Goal: Task Accomplishment & Management: Use online tool/utility

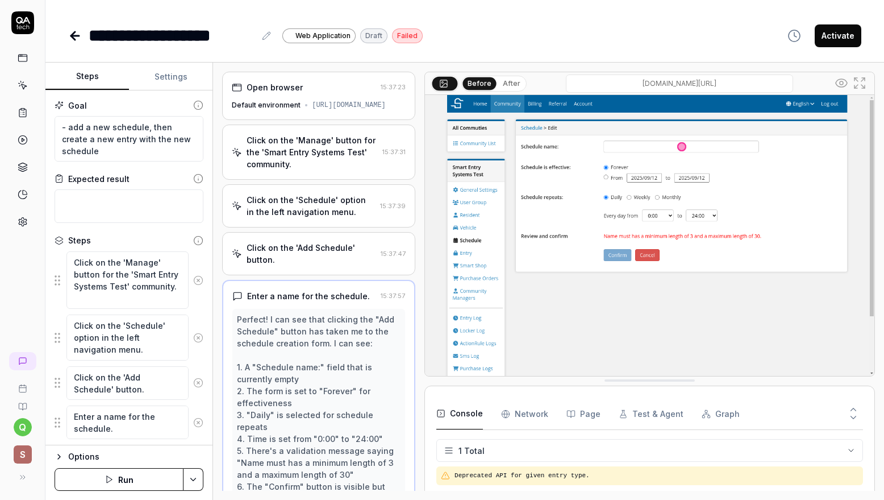
click at [163, 74] on button "Settings" at bounding box center [171, 76] width 84 height 27
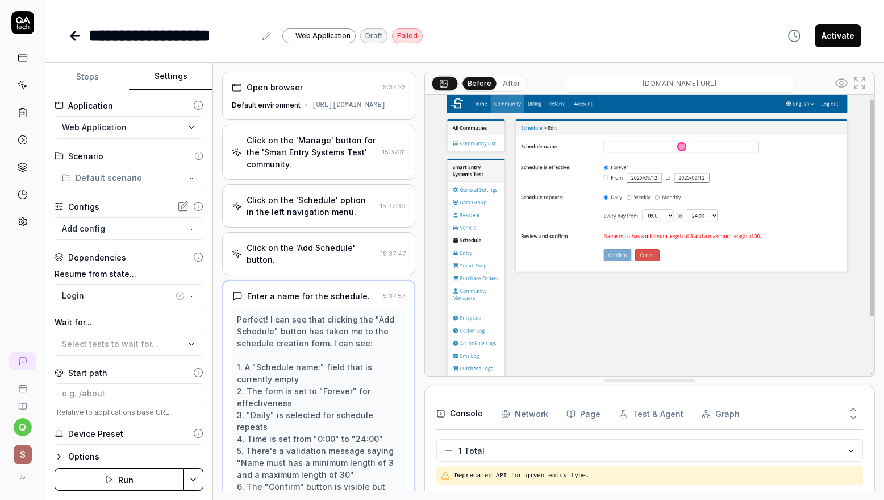
click at [85, 79] on button "Steps" at bounding box center [87, 76] width 84 height 27
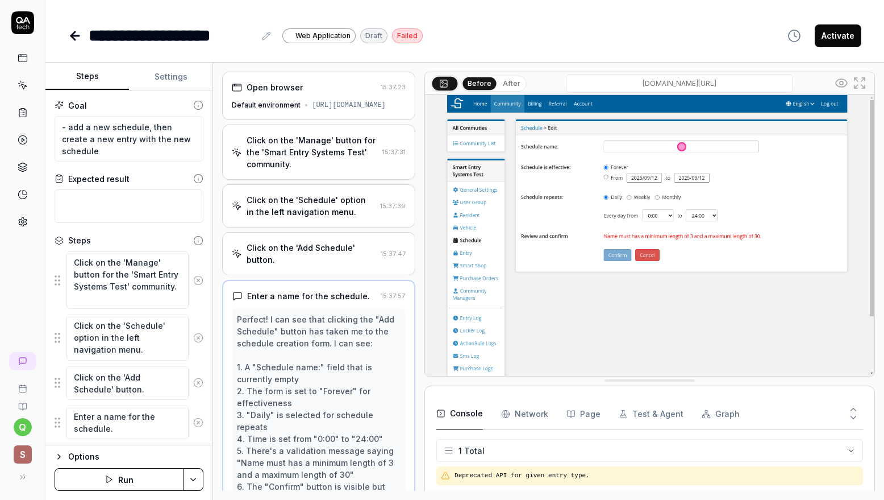
click at [168, 73] on button "Settings" at bounding box center [171, 76] width 84 height 27
click at [95, 77] on button "Steps" at bounding box center [87, 76] width 84 height 27
click at [178, 76] on button "Settings" at bounding box center [171, 76] width 84 height 27
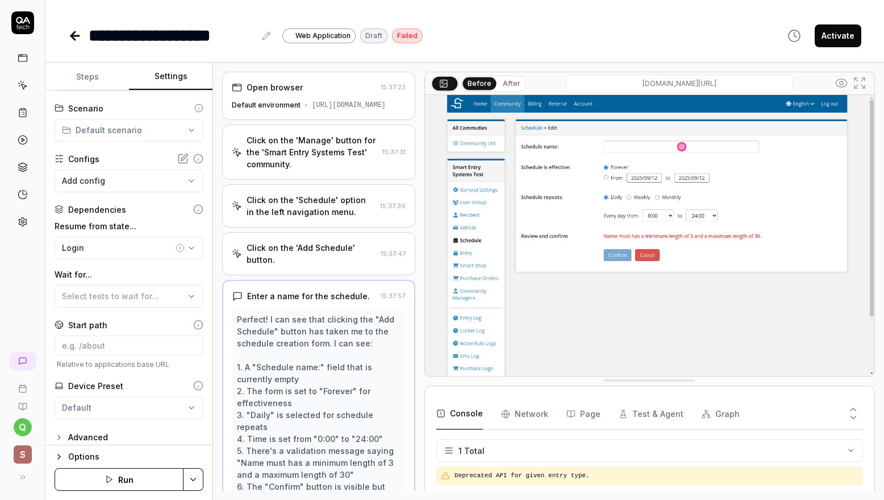
scroll to position [55, 0]
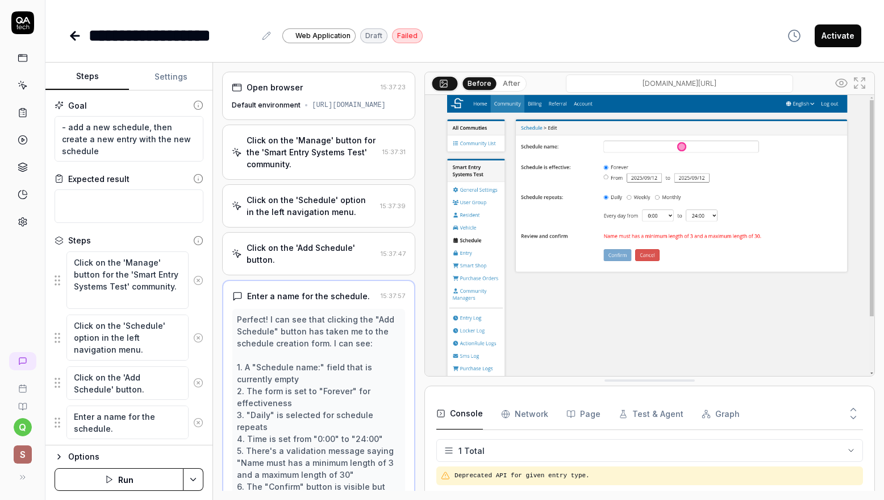
click at [99, 70] on button "Steps" at bounding box center [87, 76] width 84 height 27
click at [182, 66] on button "Settings" at bounding box center [171, 76] width 84 height 27
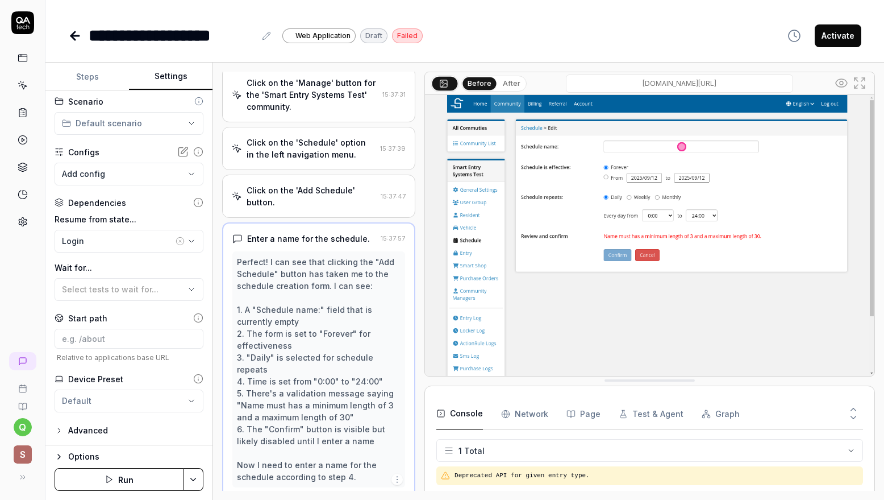
scroll to position [0, 0]
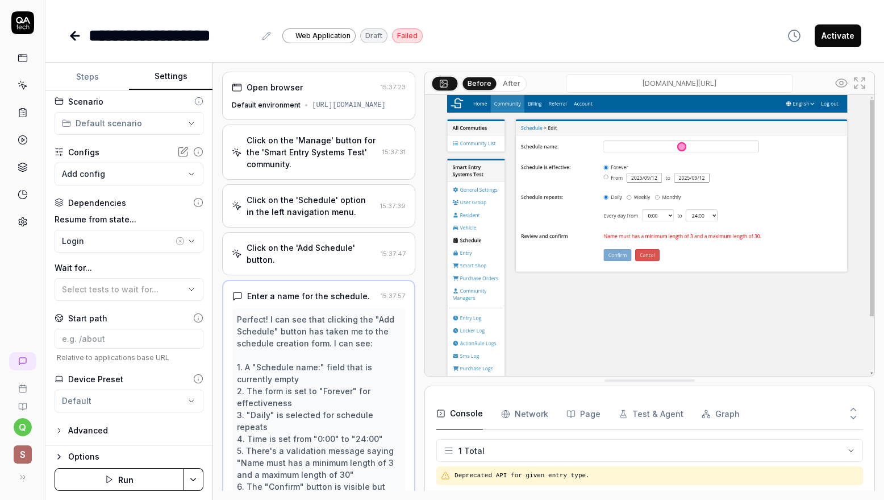
click at [344, 155] on div "Click on the 'Manage' button for the 'Smart Entry Systems Test' community." at bounding box center [312, 152] width 131 height 36
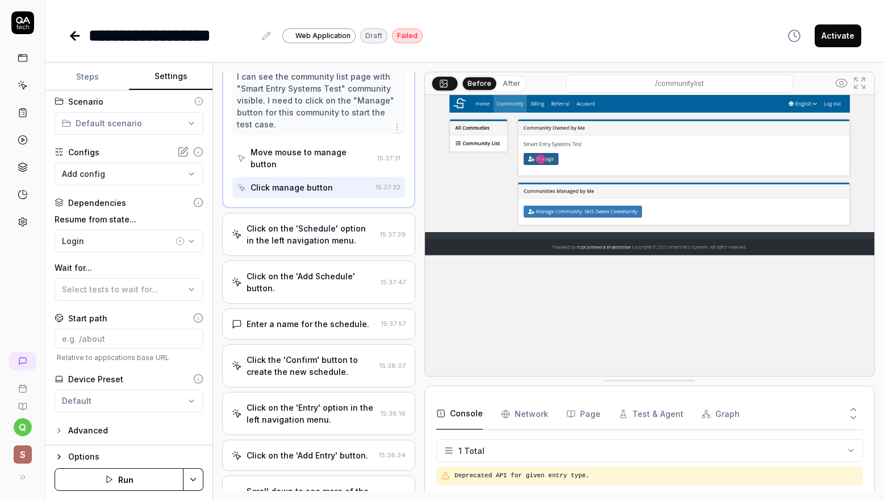
scroll to position [114, 0]
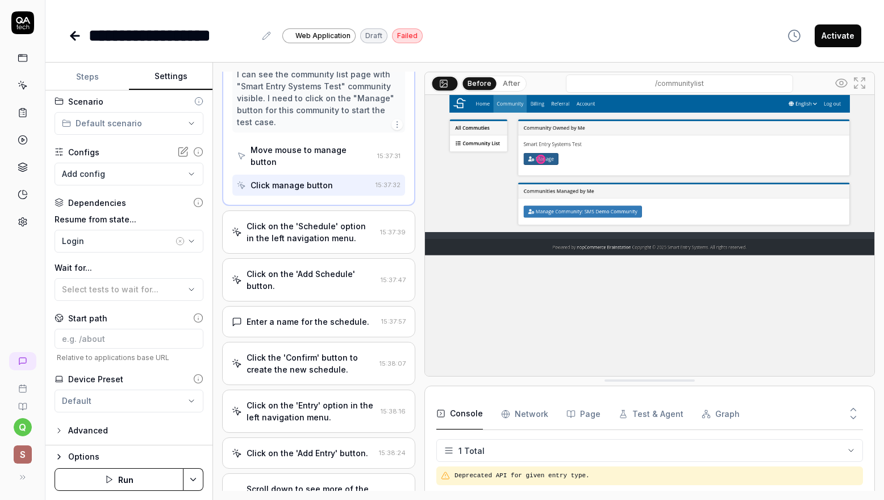
click at [337, 244] on div "Click on the 'Schedule' option in the left navigation menu." at bounding box center [311, 232] width 129 height 24
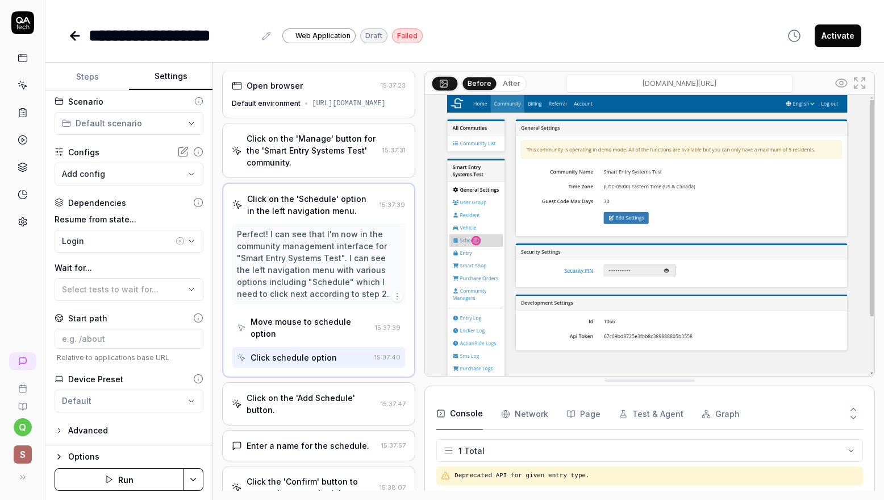
scroll to position [0, 0]
click at [393, 302] on icon "button" at bounding box center [397, 297] width 9 height 9
click at [371, 207] on div "Click on the 'Schedule' option in the left navigation menu. 15:37:39" at bounding box center [318, 206] width 173 height 24
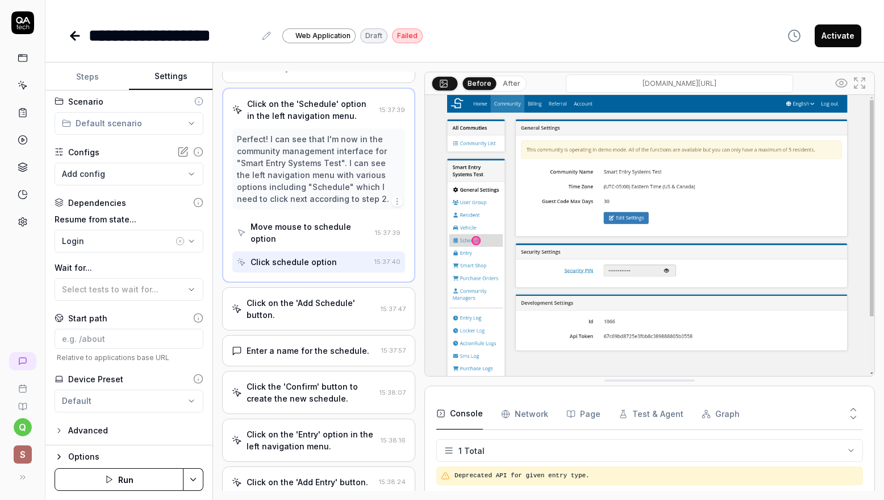
scroll to position [114, 0]
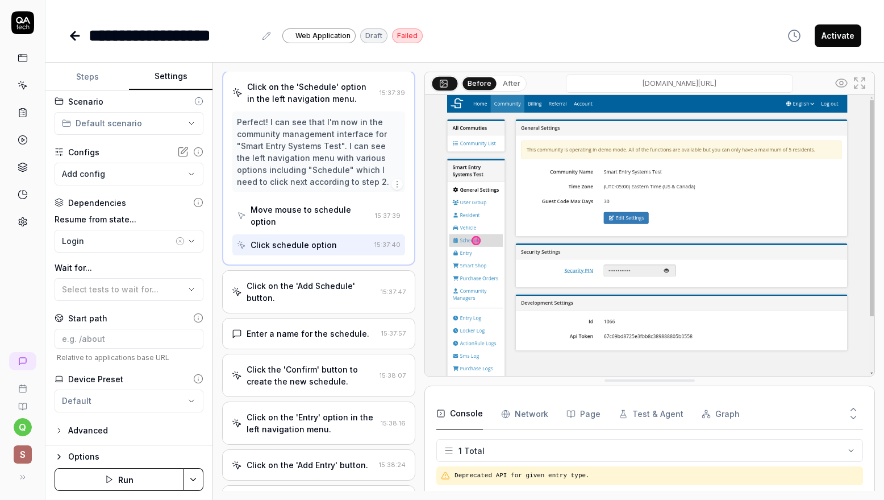
click at [354, 295] on div "Click on the 'Add Schedule' button." at bounding box center [312, 292] width 130 height 24
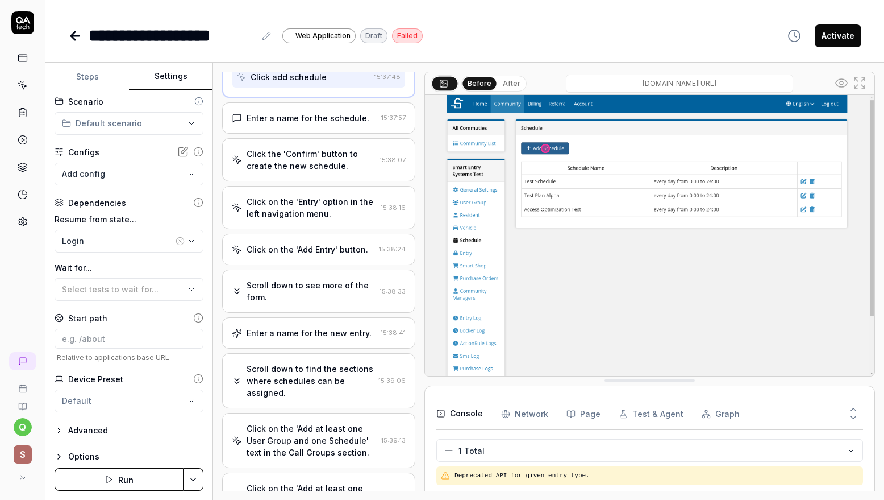
click at [354, 132] on div "Enter a name for the schedule. 15:37:57" at bounding box center [318, 117] width 193 height 31
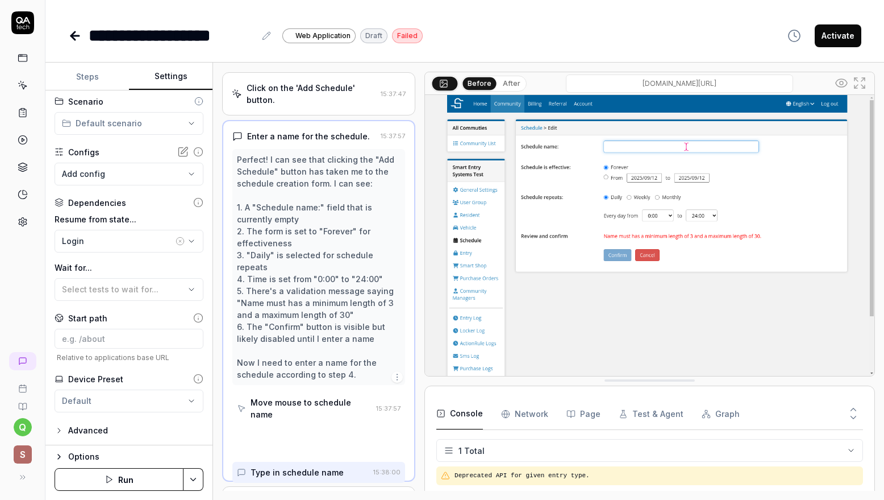
scroll to position [159, 0]
click at [667, 144] on img at bounding box center [650, 235] width 450 height 281
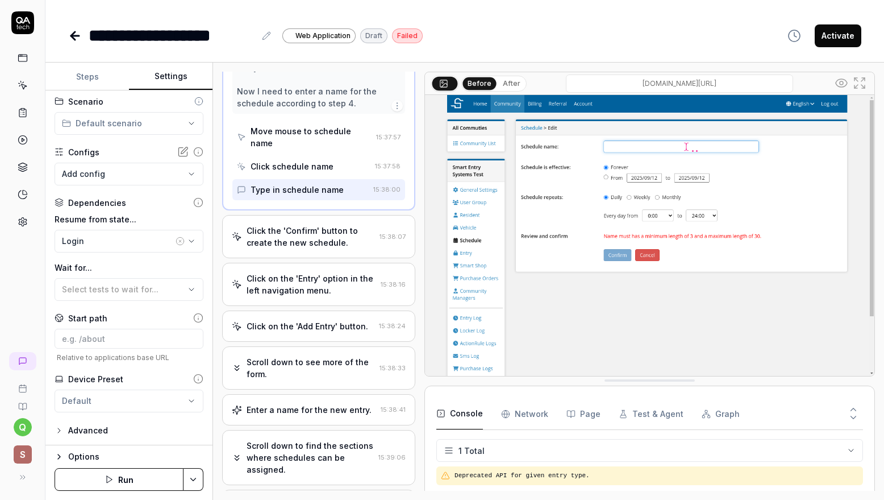
scroll to position [443, 0]
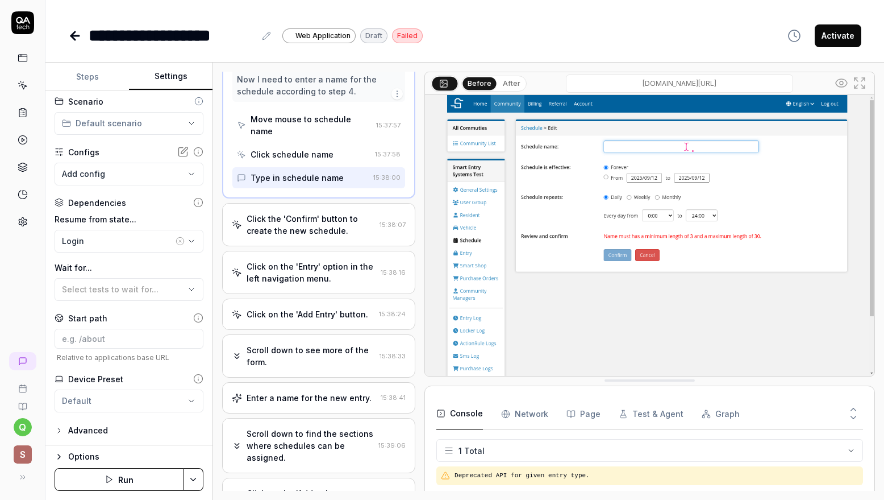
click at [331, 236] on div "Click the 'Confirm' button to create the new schedule." at bounding box center [311, 225] width 128 height 24
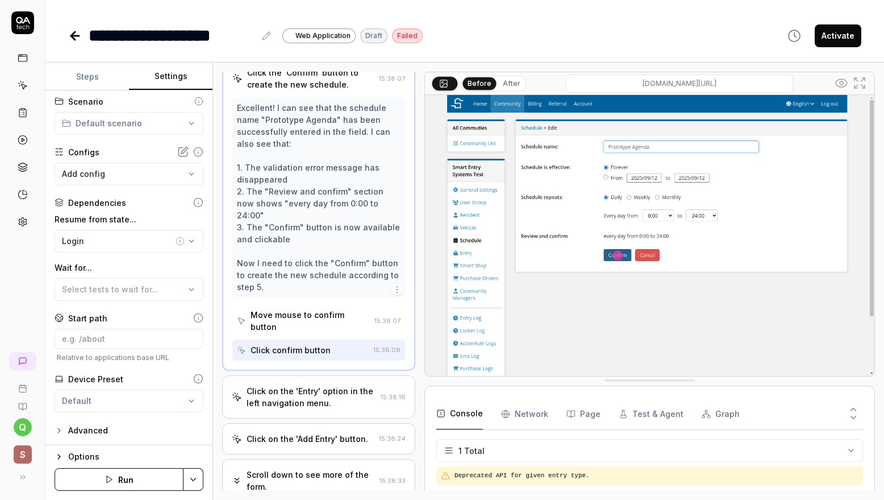
scroll to position [260, 0]
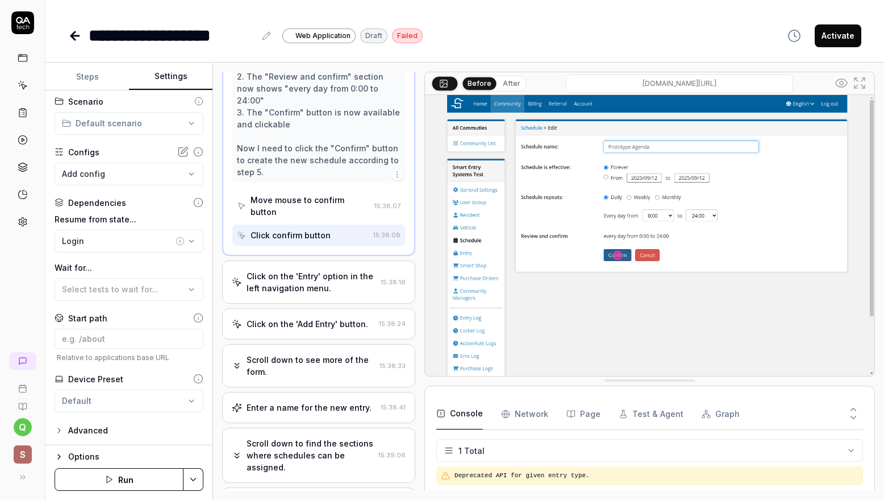
click at [334, 292] on div "Click on the 'Entry' option in the left navigation menu." at bounding box center [312, 282] width 130 height 24
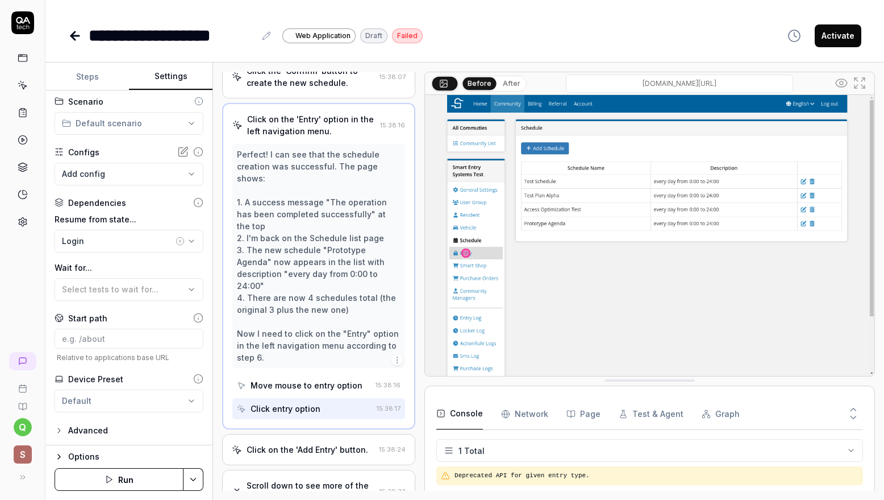
scroll to position [206, 0]
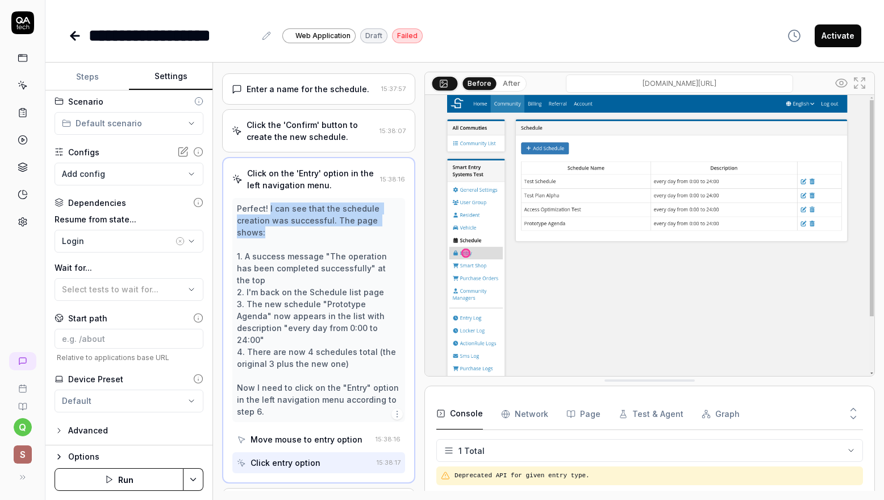
drag, startPoint x: 270, startPoint y: 212, endPoint x: 304, endPoint y: 239, distance: 43.7
click at [304, 239] on div "Perfect! I can see that the schedule creation was successful. The page shows: 1…" at bounding box center [319, 309] width 164 height 215
click at [354, 143] on div "Click the 'Confirm' button to create the new schedule." at bounding box center [311, 131] width 128 height 24
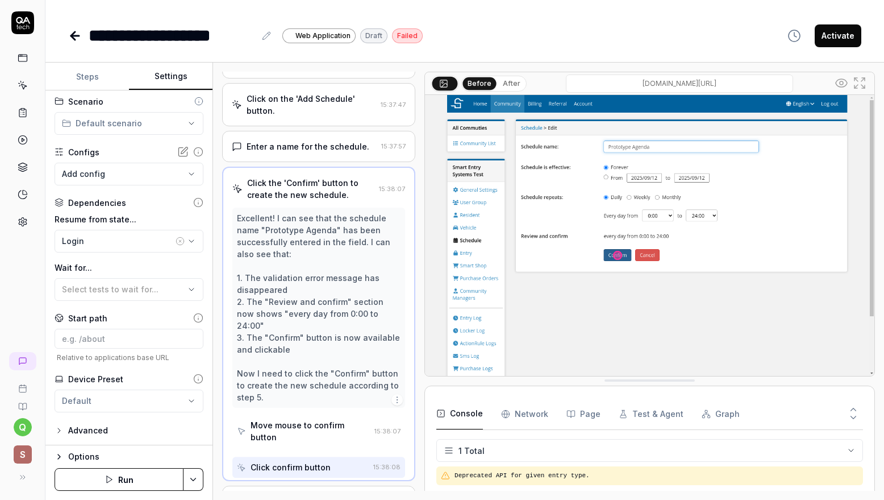
scroll to position [147, 0]
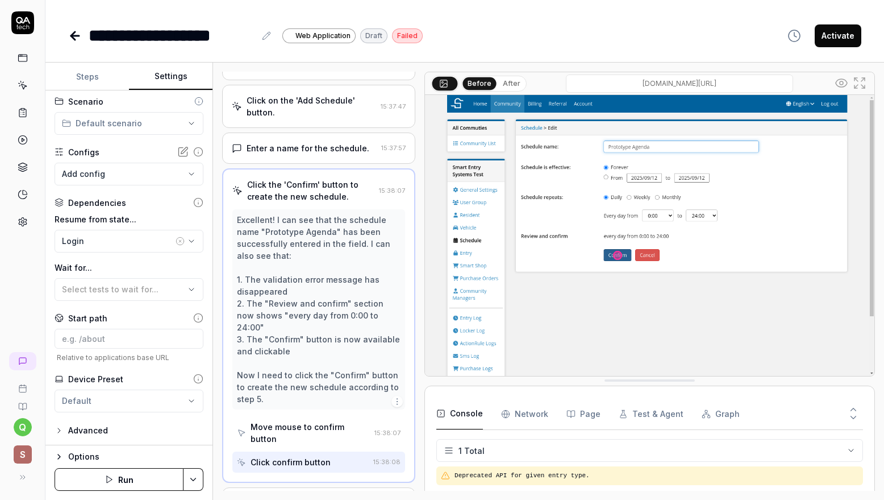
click at [627, 82] on input "[DOMAIN_NAME][URL]" at bounding box center [679, 83] width 227 height 18
click at [500, 82] on button "After" at bounding box center [511, 83] width 27 height 13
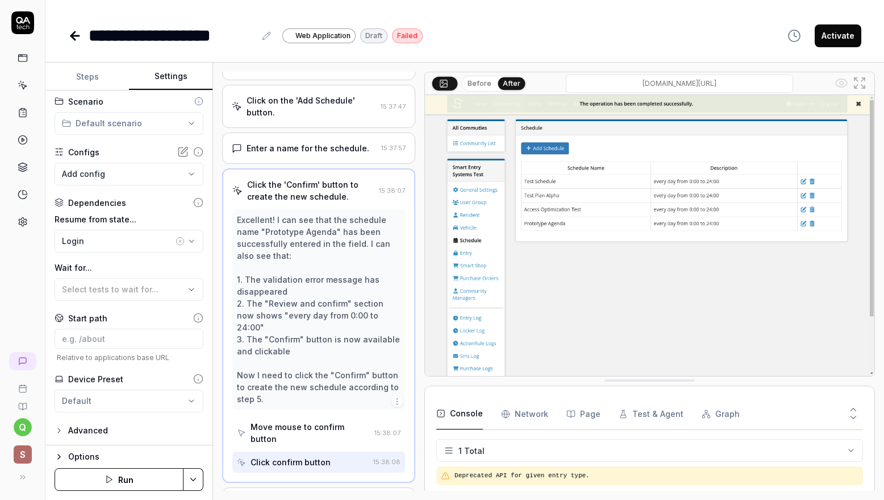
click at [481, 81] on button "Before" at bounding box center [479, 83] width 33 height 13
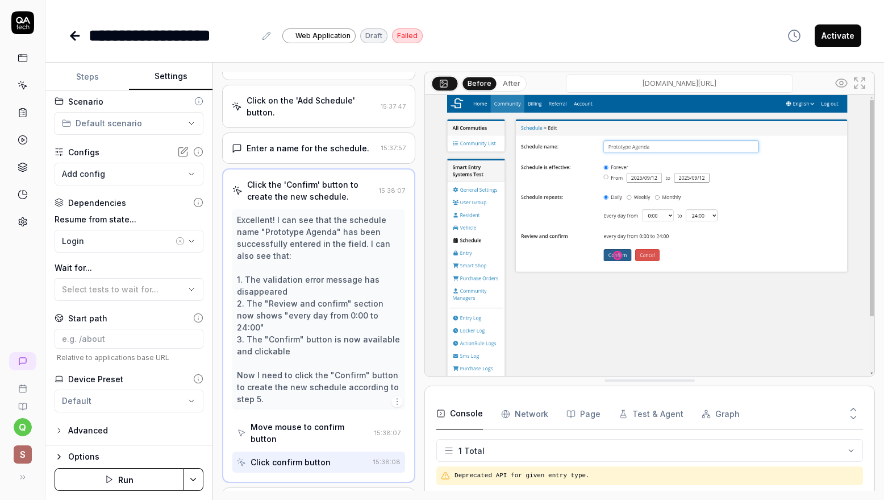
click at [507, 82] on button "After" at bounding box center [511, 83] width 27 height 13
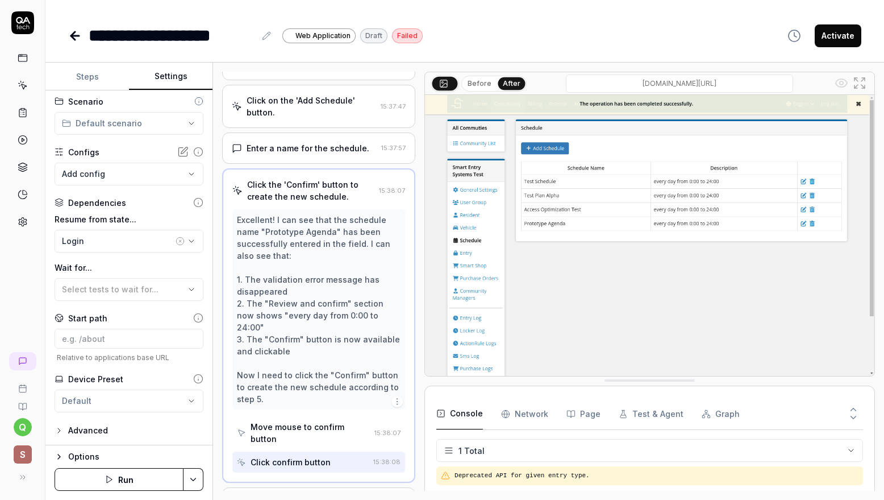
click at [479, 78] on button "Before" at bounding box center [479, 83] width 33 height 13
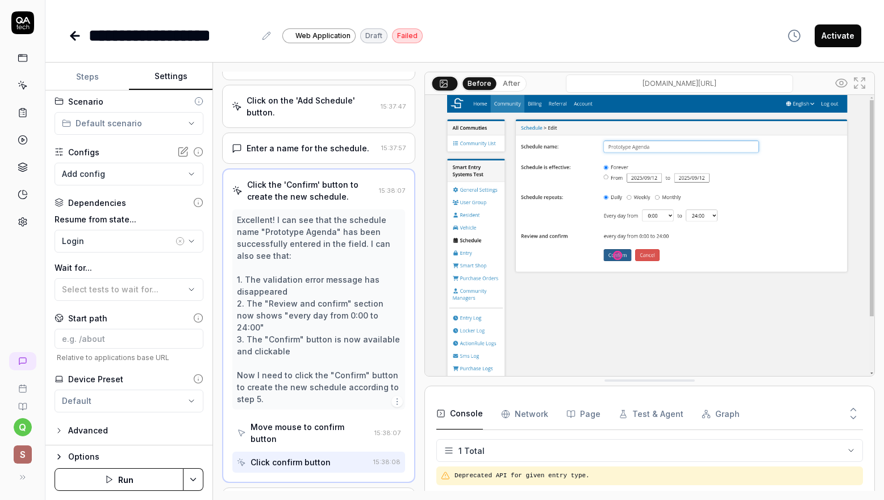
click at [505, 82] on button "After" at bounding box center [511, 83] width 27 height 13
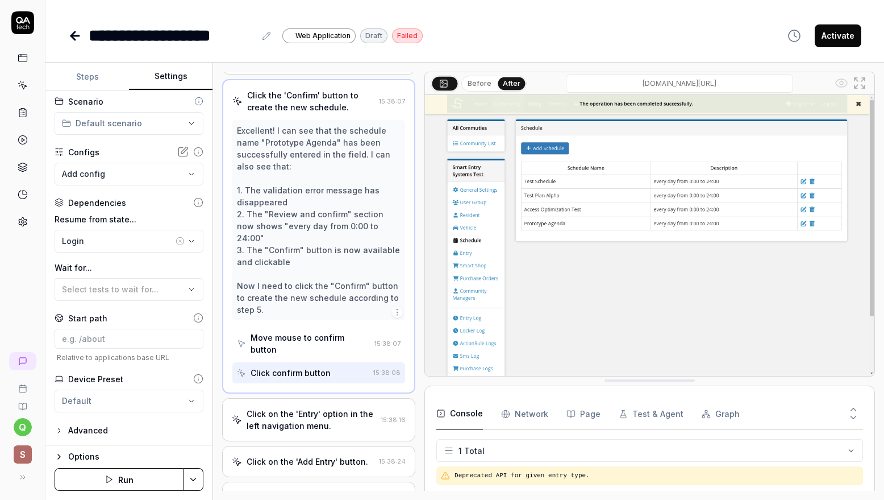
scroll to position [261, 0]
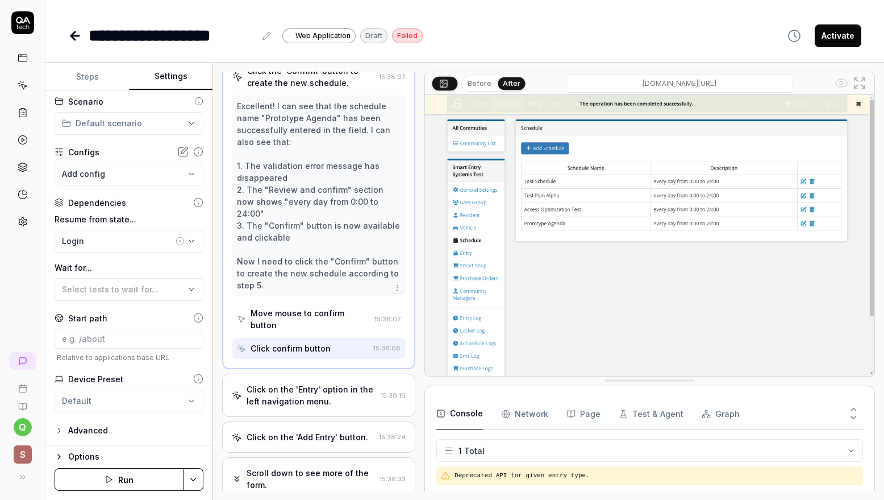
click at [286, 326] on div "Move mouse to confirm button" at bounding box center [310, 319] width 119 height 24
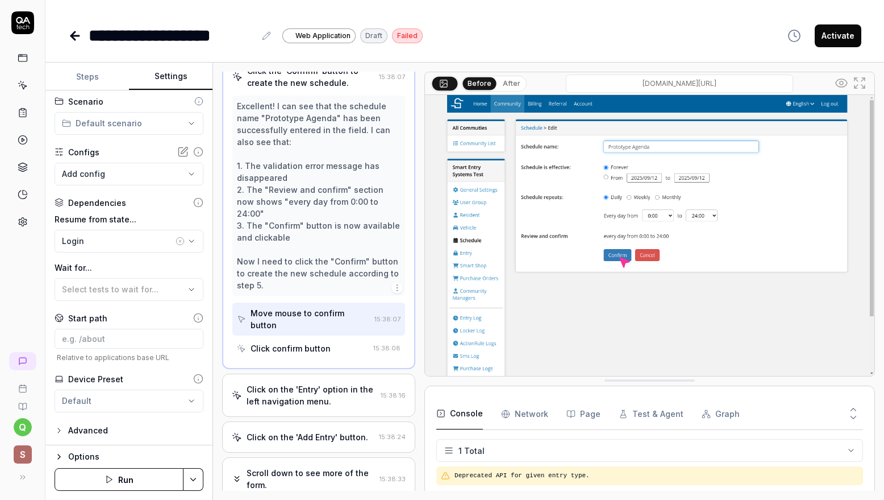
click at [326, 354] on div "Click confirm button" at bounding box center [291, 348] width 80 height 12
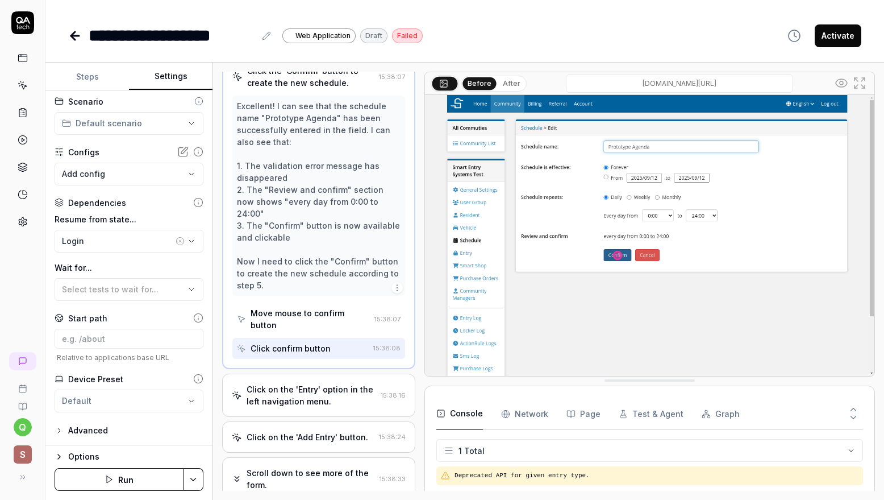
click at [307, 318] on div "Move mouse to confirm button" at bounding box center [310, 319] width 119 height 24
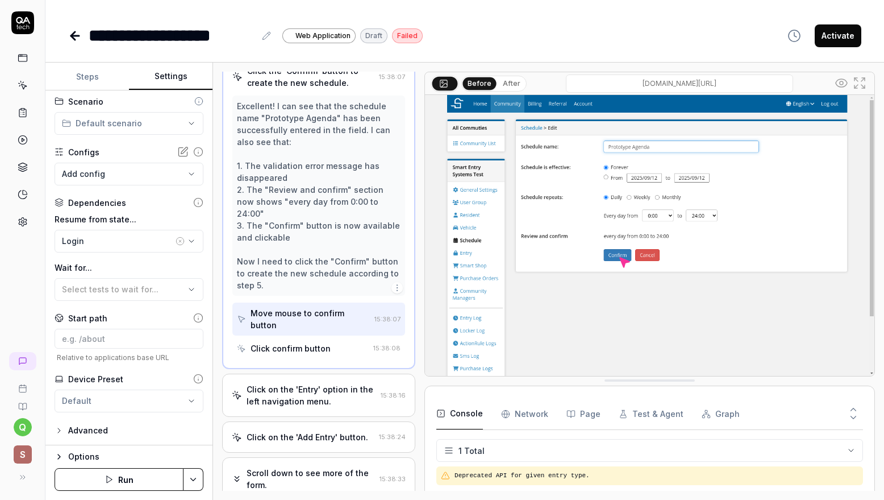
click at [510, 81] on button "After" at bounding box center [511, 83] width 27 height 13
click at [482, 82] on button "Before" at bounding box center [479, 83] width 33 height 13
click at [503, 84] on button "After" at bounding box center [511, 83] width 27 height 13
click at [317, 354] on div "Click confirm button" at bounding box center [291, 348] width 80 height 12
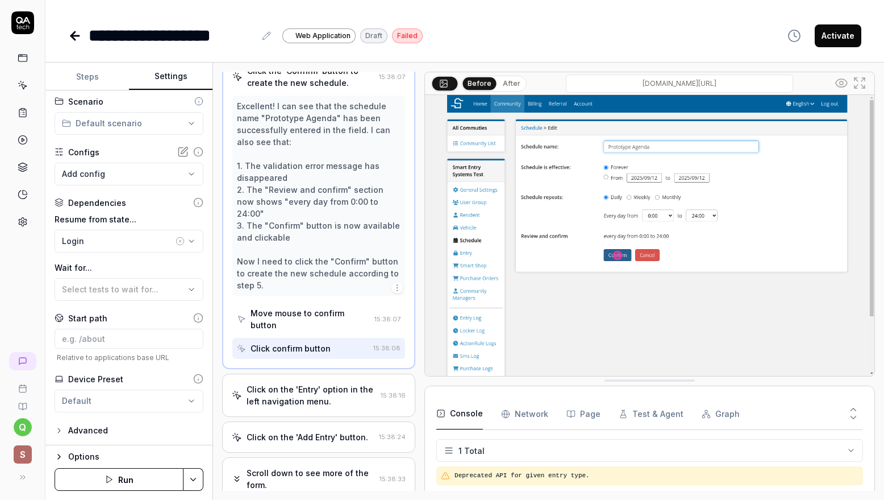
click at [508, 84] on button "After" at bounding box center [511, 83] width 27 height 13
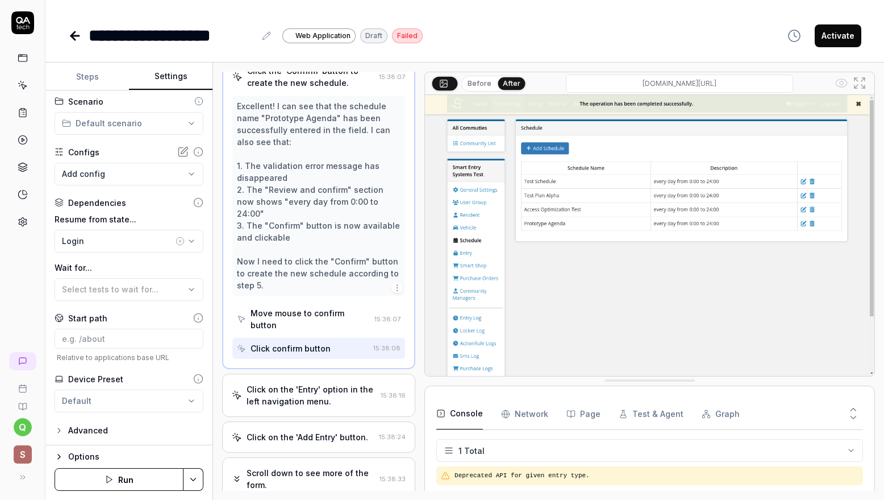
click at [341, 398] on div "Click on the 'Entry' option in the left navigation menu." at bounding box center [312, 395] width 130 height 24
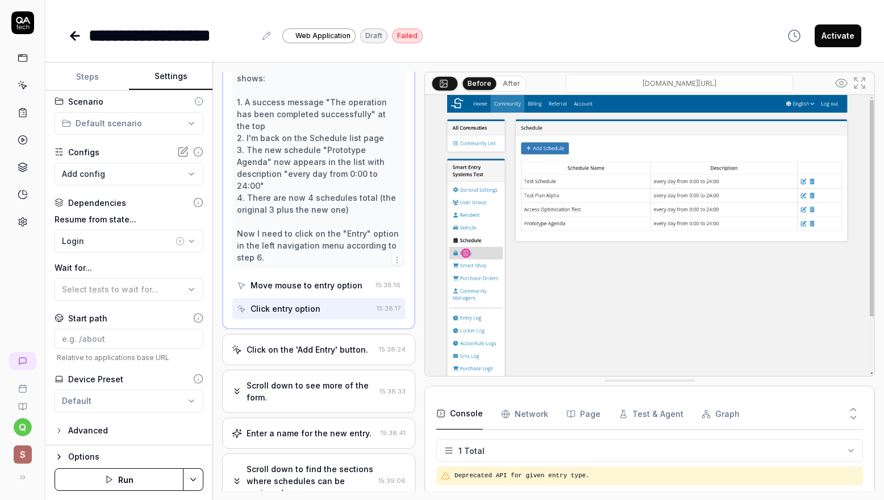
scroll to position [377, 0]
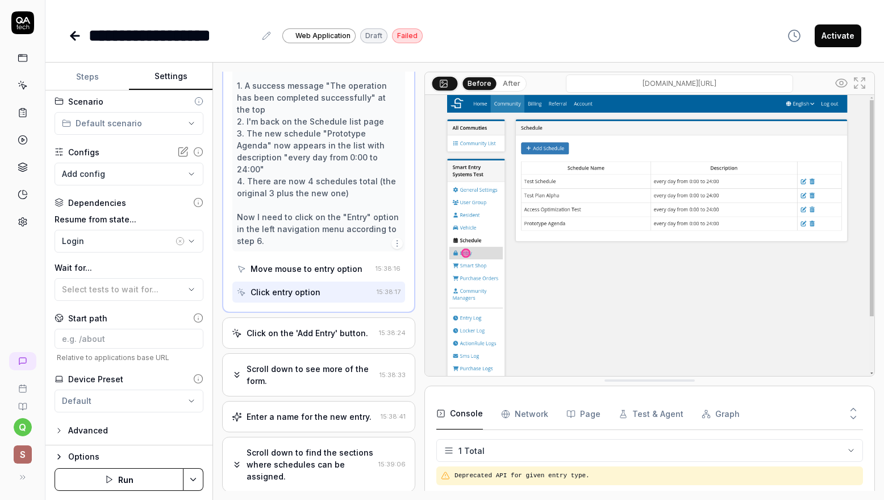
click at [309, 274] on div "Move mouse to entry option" at bounding box center [307, 269] width 112 height 12
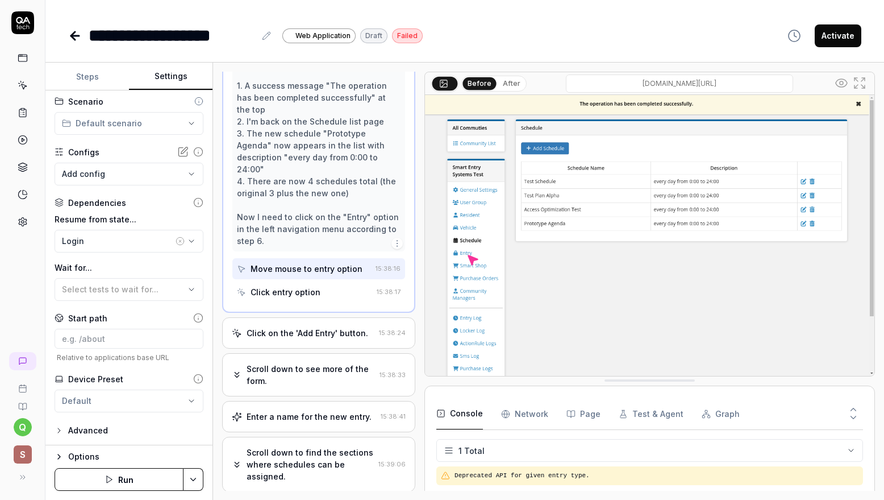
click at [321, 298] on div "Click entry option" at bounding box center [304, 291] width 135 height 21
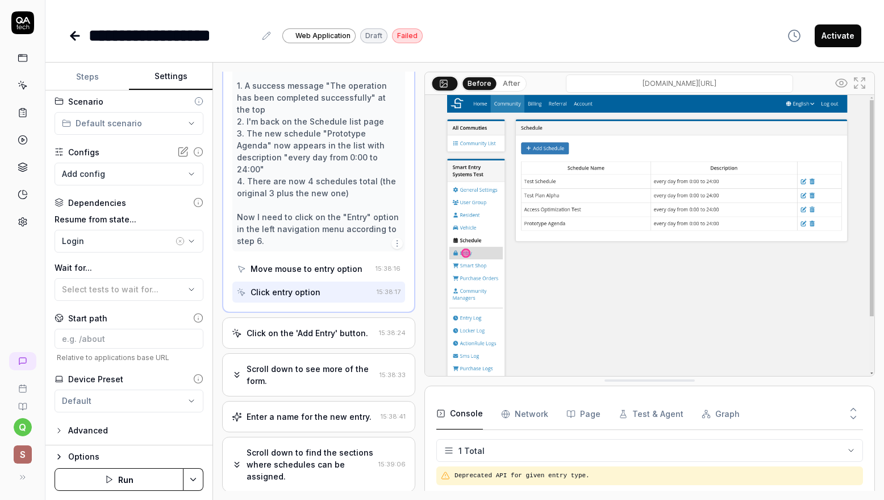
click at [510, 79] on button "After" at bounding box center [511, 83] width 27 height 13
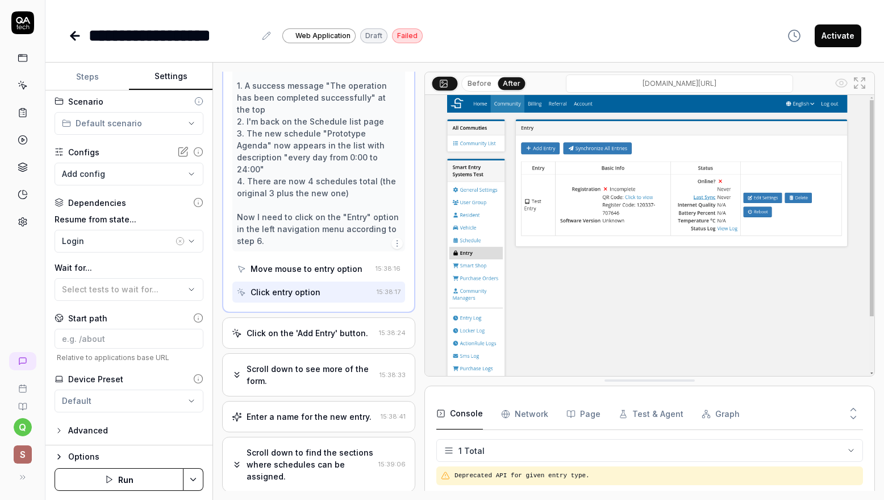
click at [476, 84] on button "Before" at bounding box center [479, 83] width 33 height 13
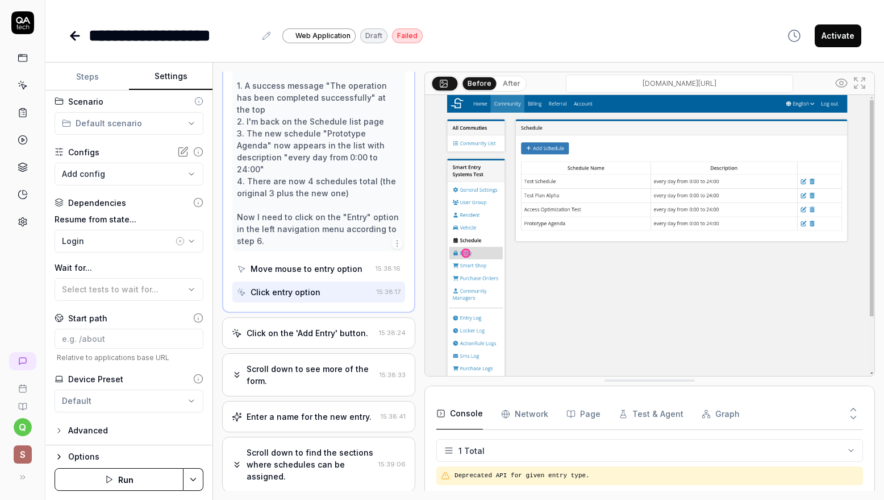
click at [343, 274] on div "Move mouse to entry option" at bounding box center [307, 269] width 112 height 12
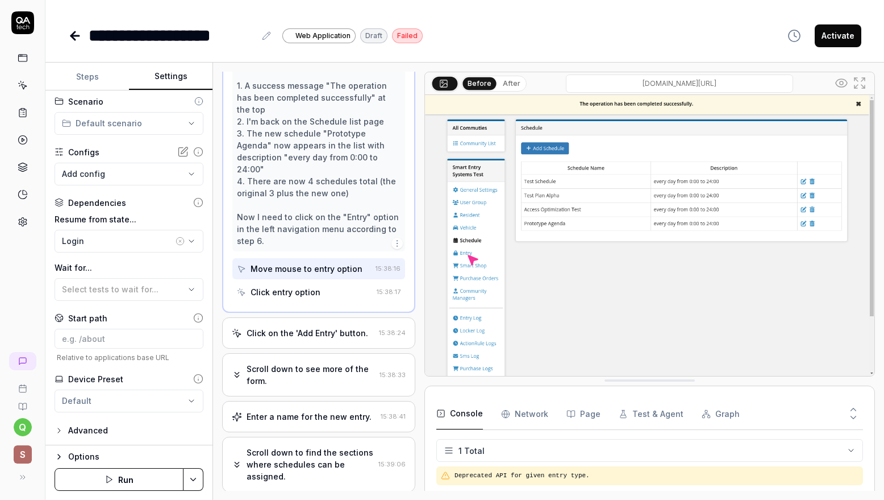
click at [317, 298] on div "Click entry option" at bounding box center [286, 292] width 70 height 12
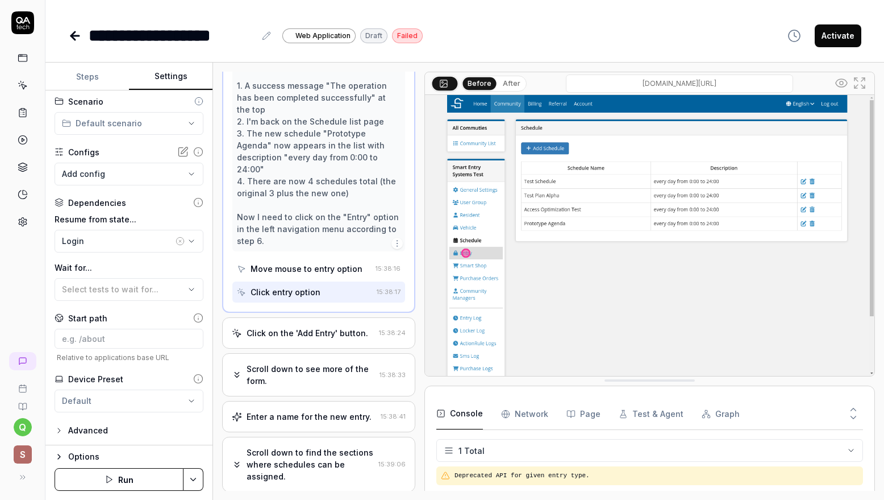
click at [307, 274] on div "Move mouse to entry option" at bounding box center [307, 269] width 112 height 12
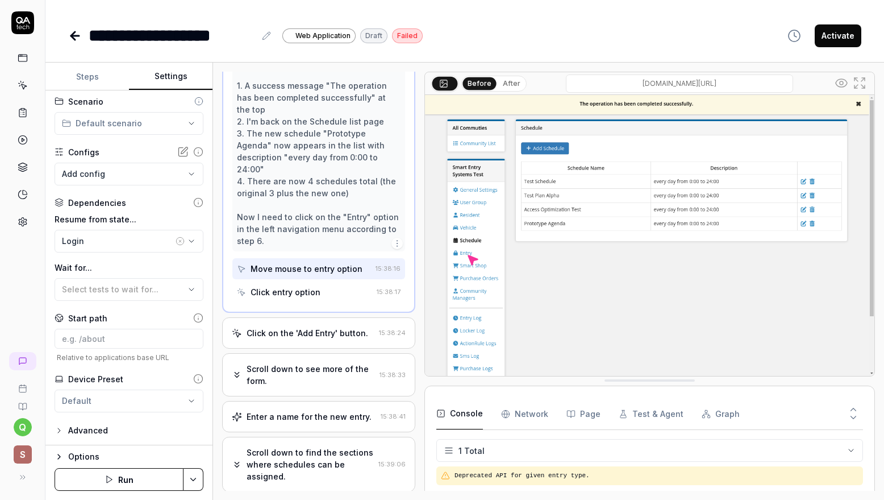
click at [325, 346] on div "Click on the 'Add Entry' button. 15:38:24" at bounding box center [318, 332] width 193 height 31
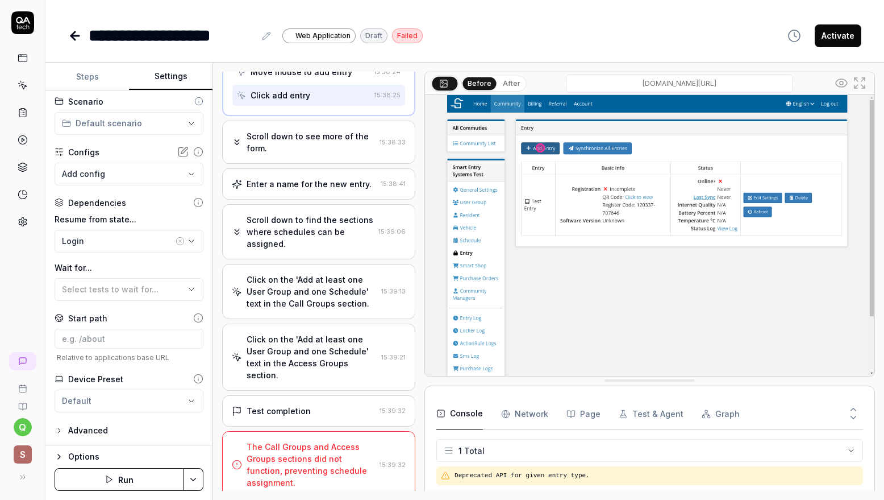
scroll to position [538, 0]
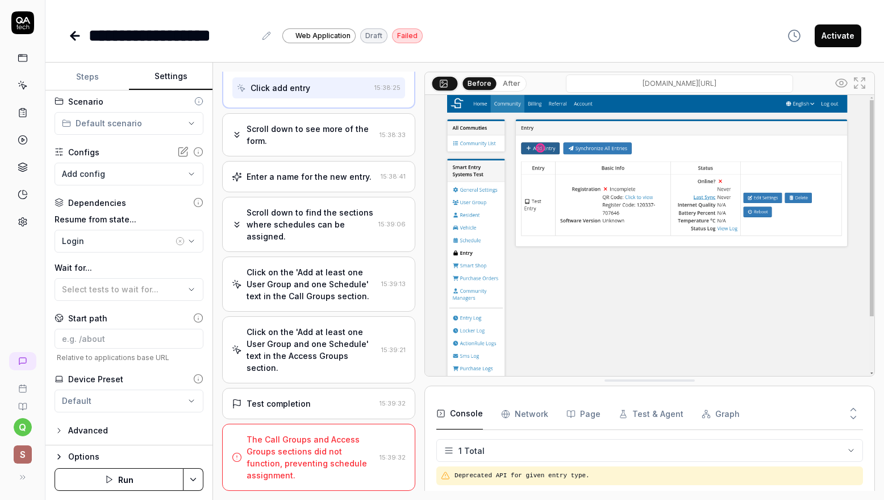
click at [321, 174] on div "Enter a name for the new entry." at bounding box center [309, 176] width 125 height 12
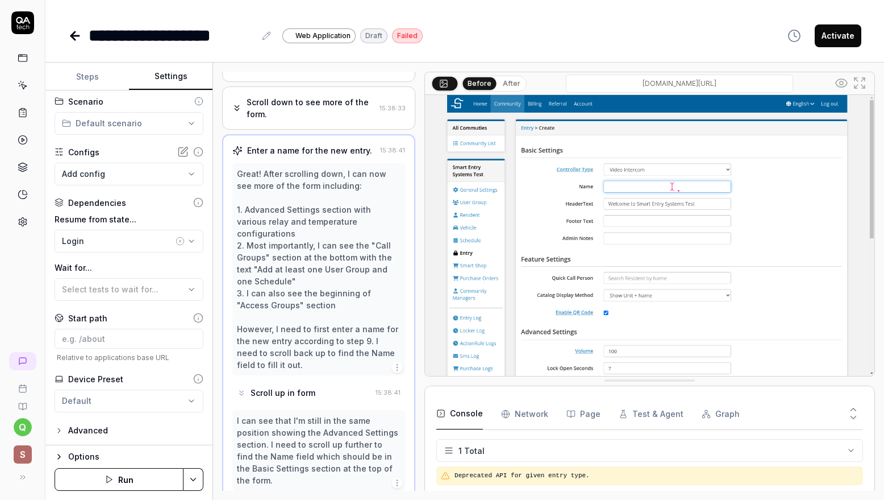
scroll to position [384, 0]
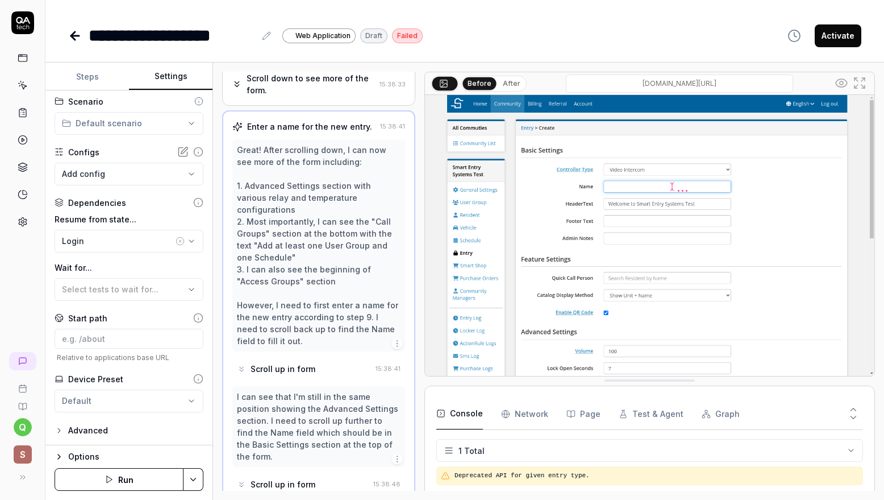
drag, startPoint x: 90, startPoint y: 73, endPoint x: 91, endPoint y: 79, distance: 5.7
click at [90, 73] on button "Steps" at bounding box center [87, 76] width 84 height 27
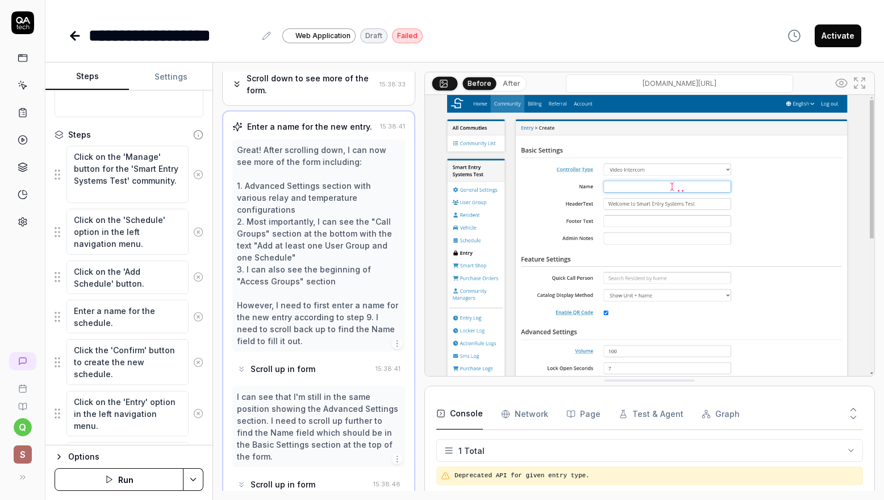
scroll to position [114, 0]
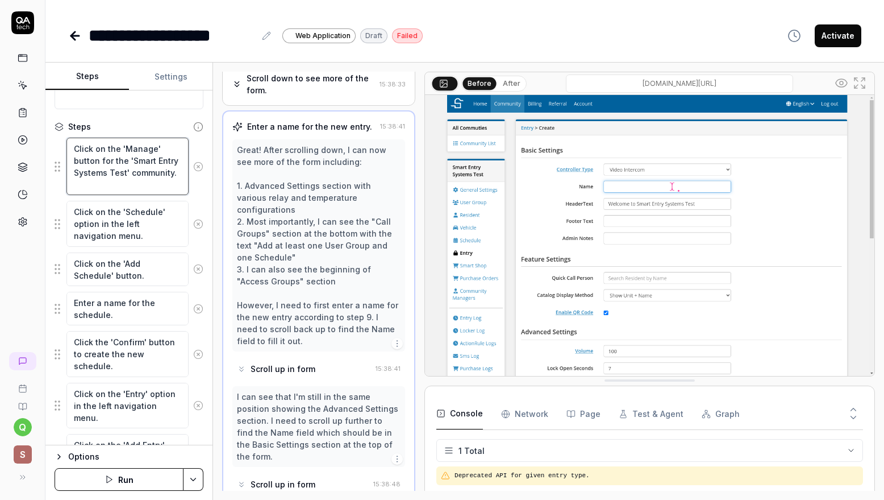
click at [122, 174] on textarea "Click on the 'Manage' button for the 'Smart Entry Systems Test' community." at bounding box center [127, 166] width 122 height 57
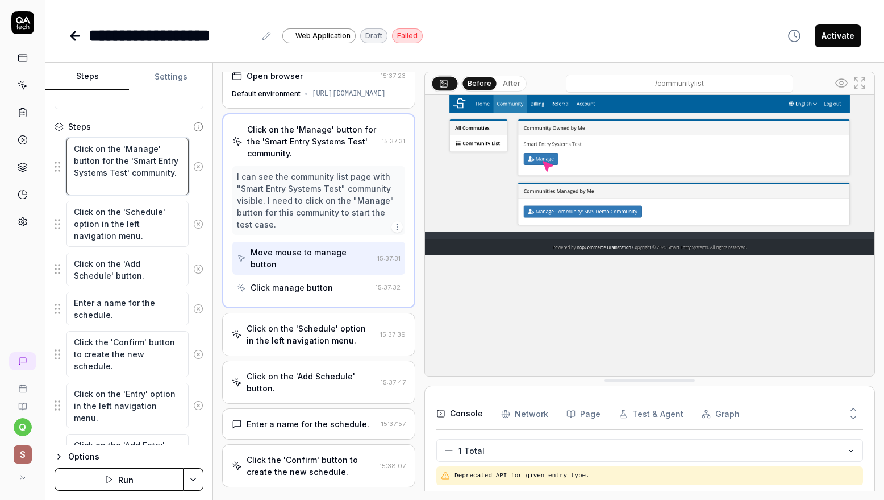
scroll to position [0, 0]
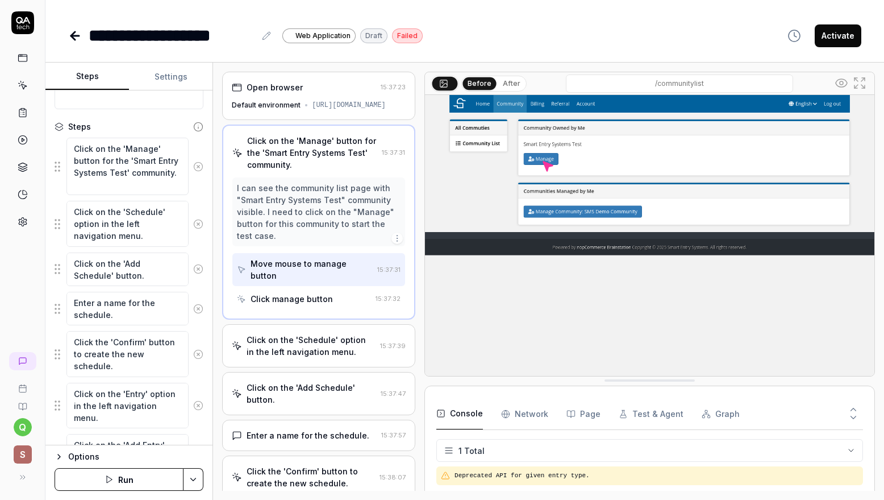
click at [316, 355] on div "Click on the 'Schedule' option in the left navigation menu." at bounding box center [311, 346] width 129 height 24
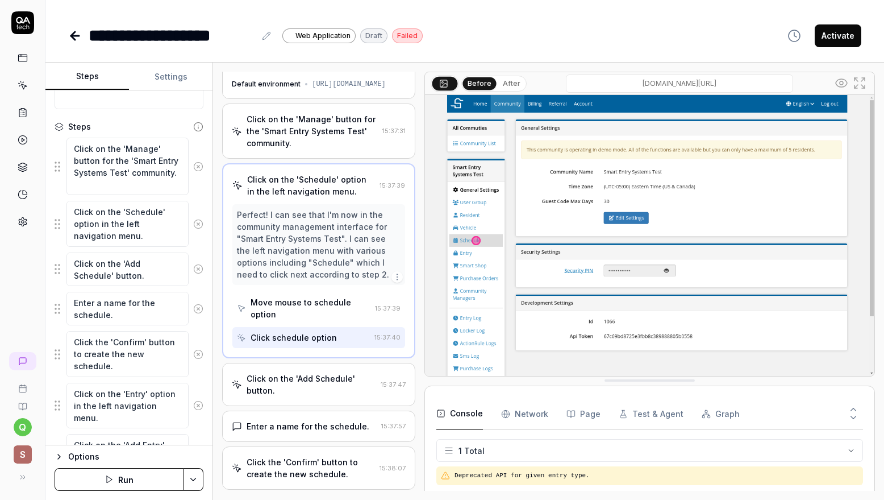
scroll to position [114, 0]
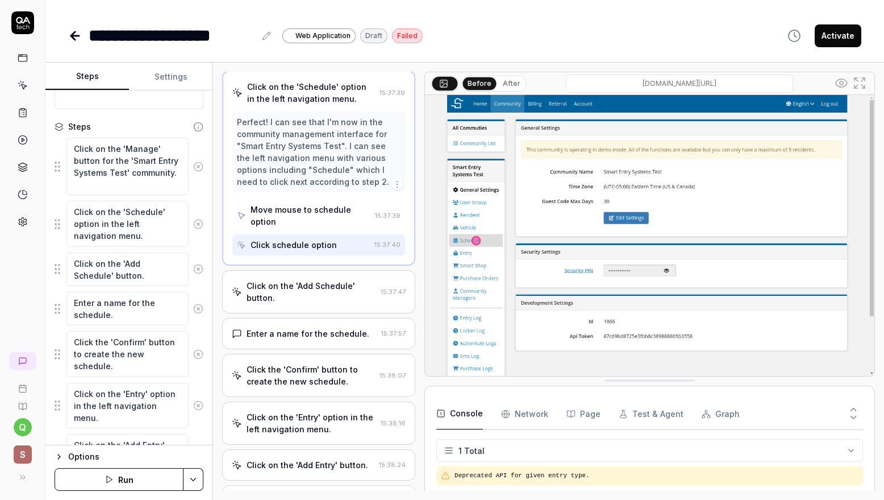
click at [310, 303] on div "Click on the 'Add Schedule' button." at bounding box center [312, 292] width 130 height 24
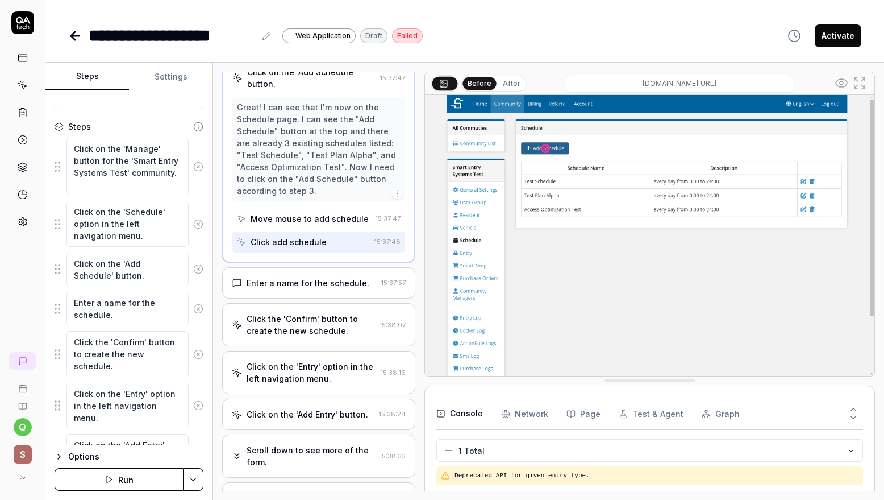
scroll to position [227, 0]
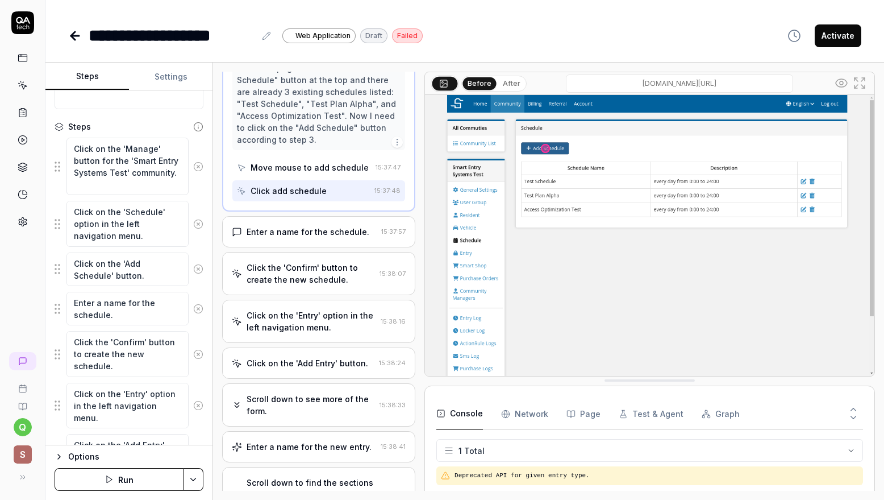
click at [315, 238] on div "Enter a name for the schedule." at bounding box center [308, 232] width 123 height 12
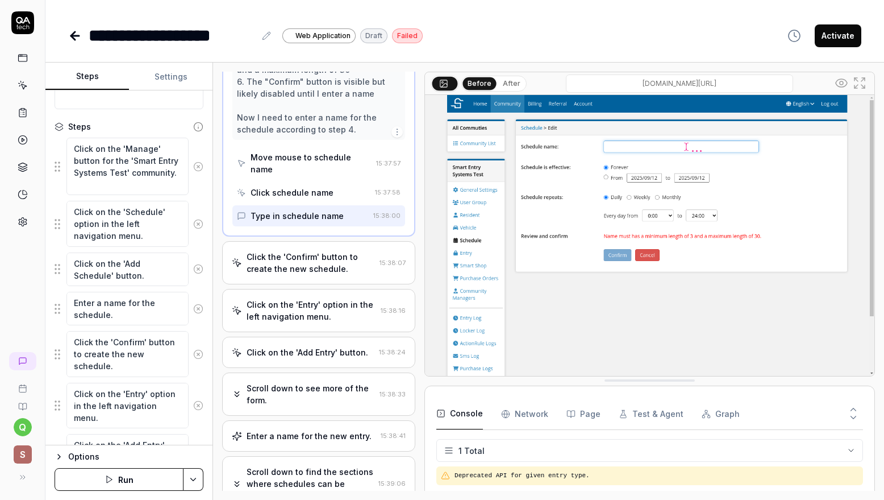
scroll to position [668, 0]
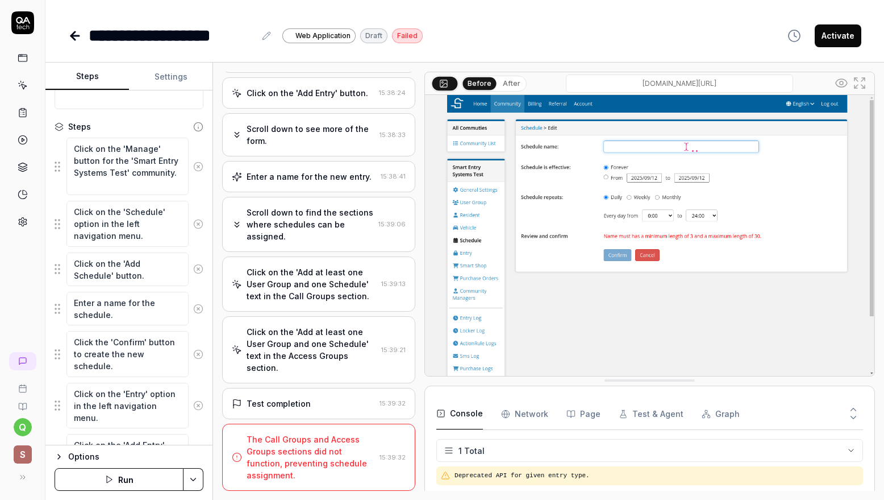
click at [352, 436] on div "The Call Groups and Access Groups sections did not function, preventing schedul…" at bounding box center [311, 457] width 128 height 48
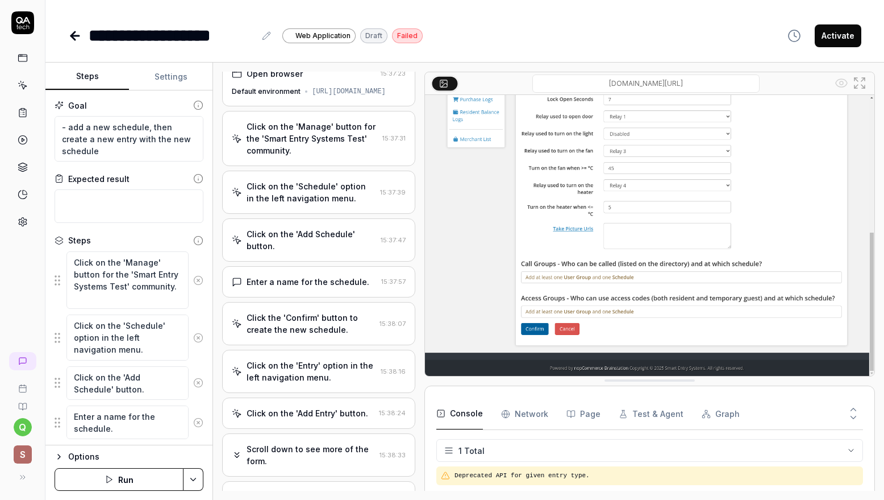
scroll to position [0, 0]
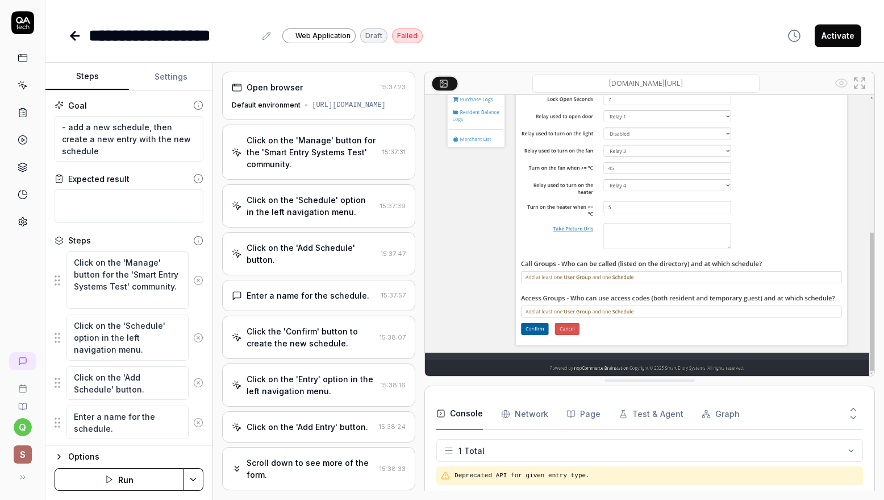
click at [323, 218] on div "Click on the 'Schedule' option in the left navigation menu." at bounding box center [311, 206] width 129 height 24
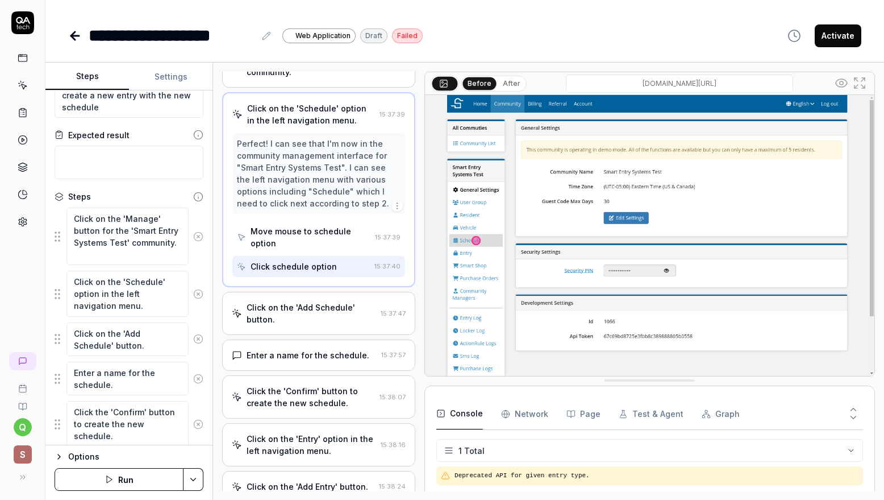
scroll to position [26, 0]
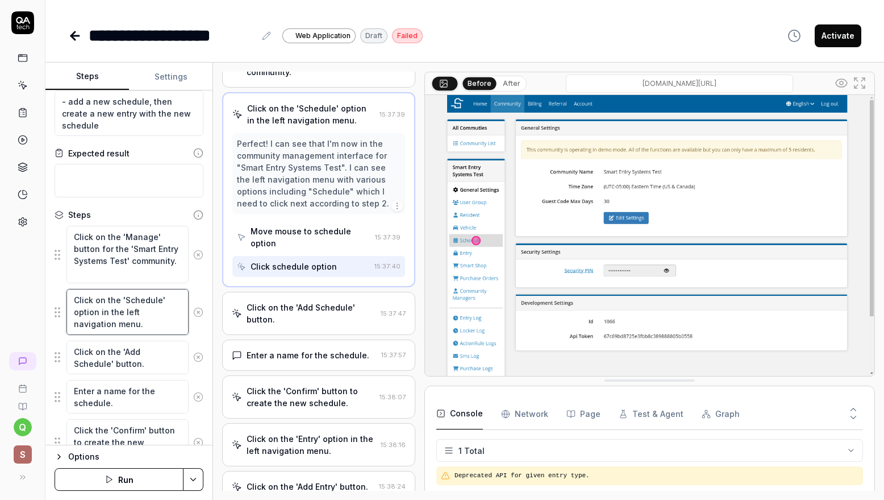
click at [113, 309] on textarea "Click on the 'Schedule' option in the left navigation menu." at bounding box center [127, 311] width 122 height 45
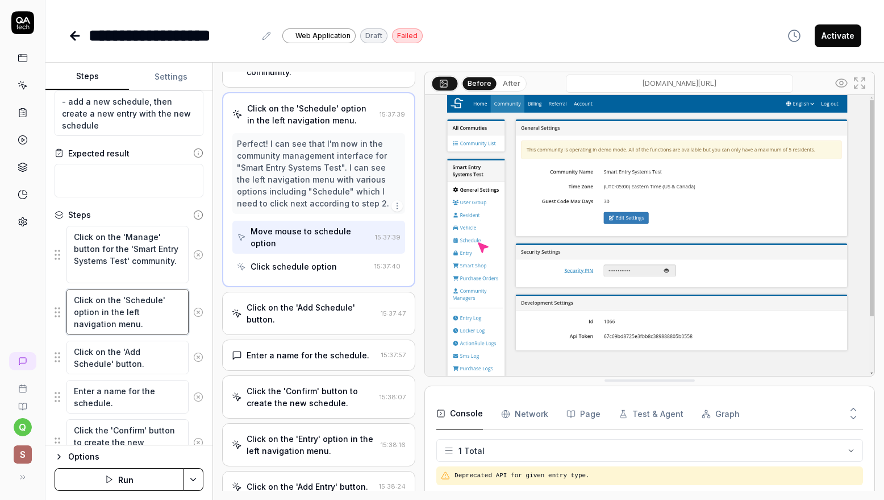
click at [113, 309] on textarea "Click on the 'Schedule' option in the left navigation menu." at bounding box center [127, 311] width 122 height 45
click at [146, 313] on textarea "Click on the 'Schedule' option in the left navigation menu." at bounding box center [127, 311] width 122 height 45
click at [469, 37] on div "**********" at bounding box center [464, 36] width 793 height 26
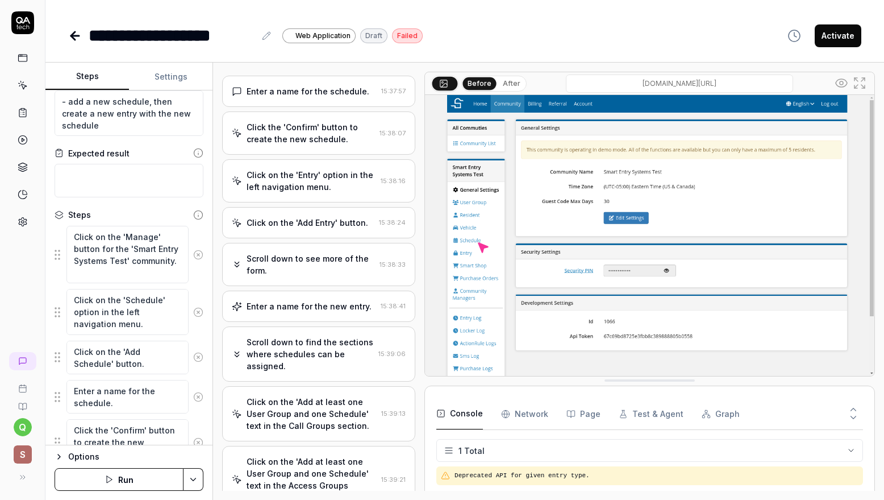
scroll to position [490, 0]
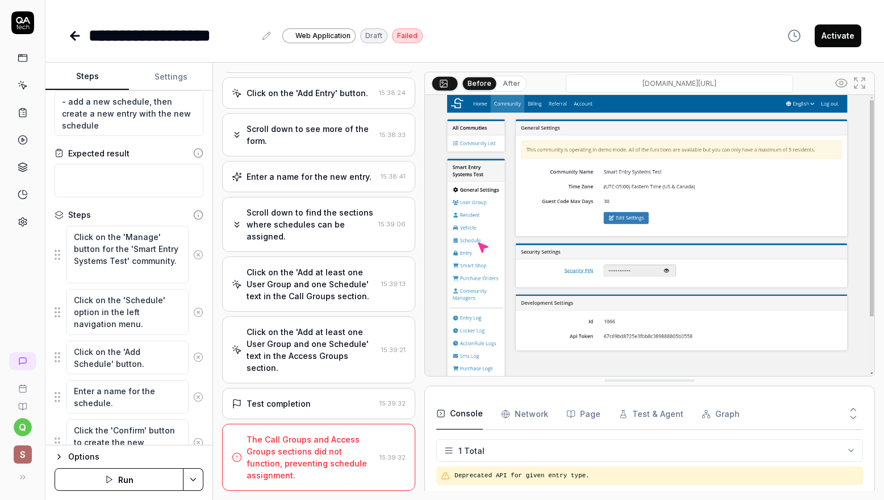
click at [308, 229] on div "Scroll down to find the sections where schedules can be assigned." at bounding box center [310, 224] width 127 height 36
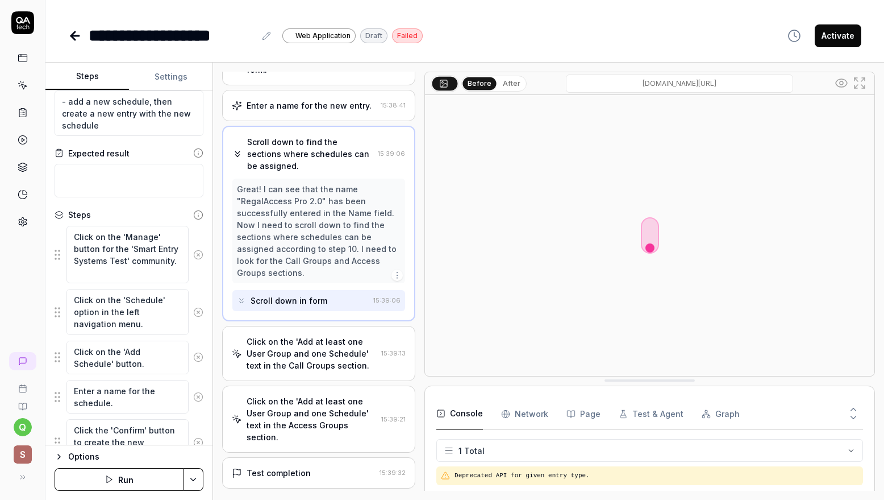
scroll to position [411, 0]
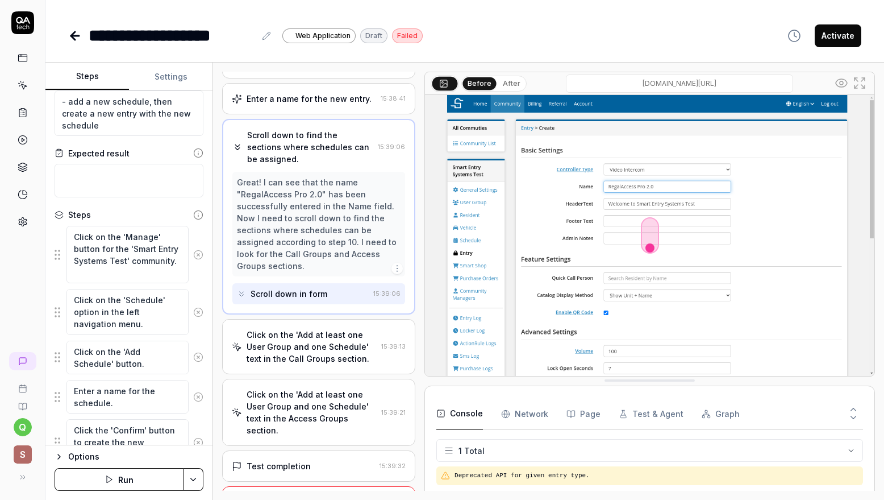
click at [287, 356] on div "Click on the 'Add at least one User Group and one Schedule' text in the Call Gr…" at bounding box center [312, 346] width 130 height 36
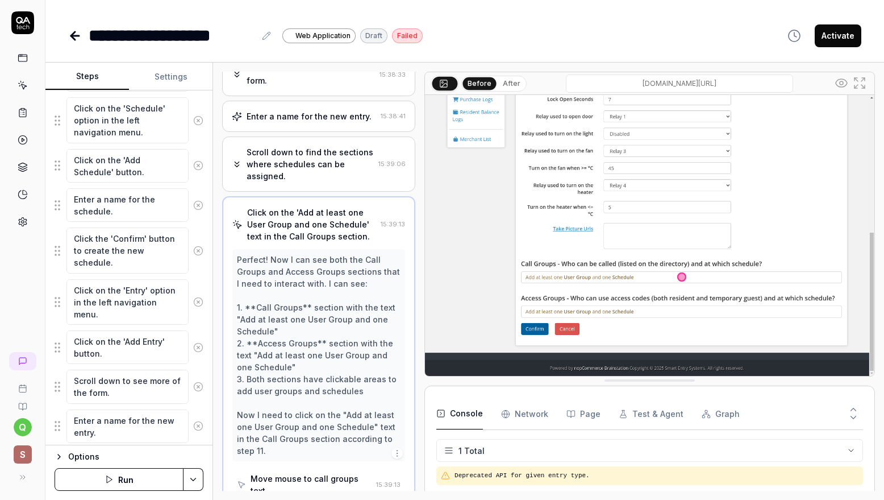
scroll to position [253, 0]
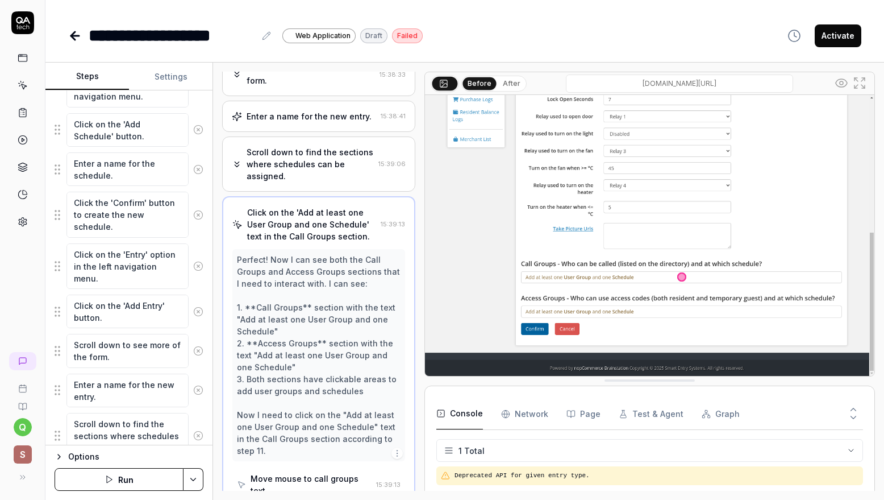
type textarea "*"
